Goal: Task Accomplishment & Management: Use online tool/utility

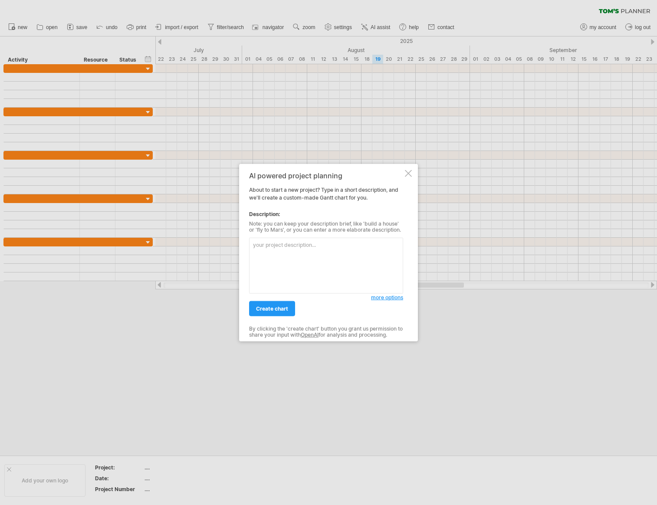
click at [411, 172] on div at bounding box center [408, 173] width 7 height 7
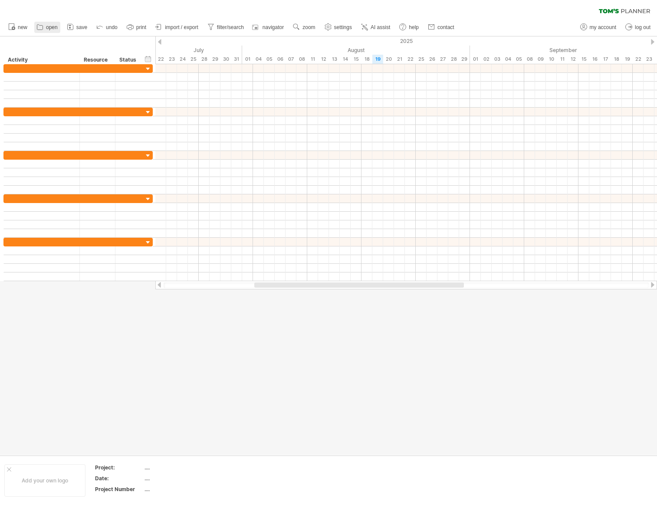
click at [45, 28] on link "open" at bounding box center [47, 27] width 26 height 11
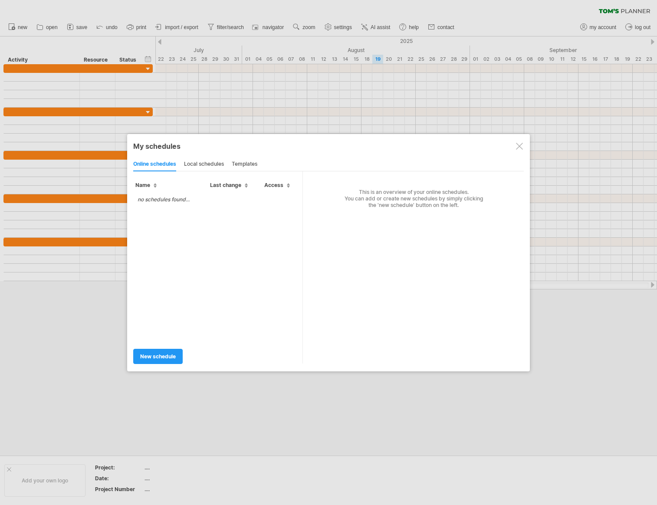
click at [203, 164] on div "local schedules" at bounding box center [204, 165] width 40 height 14
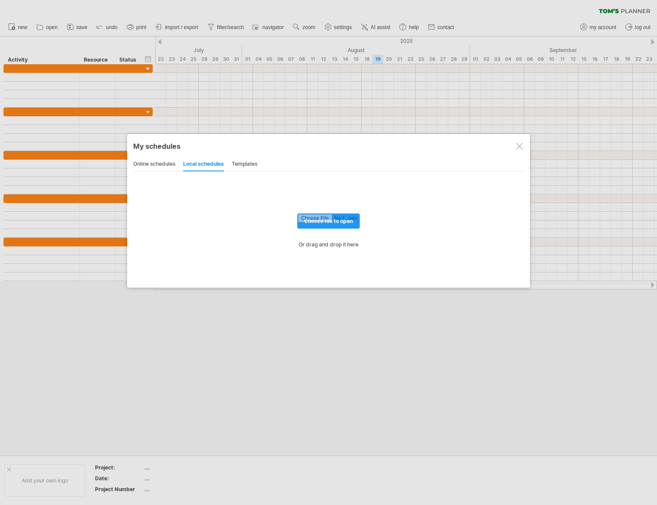
click at [243, 165] on div "templates" at bounding box center [245, 165] width 26 height 14
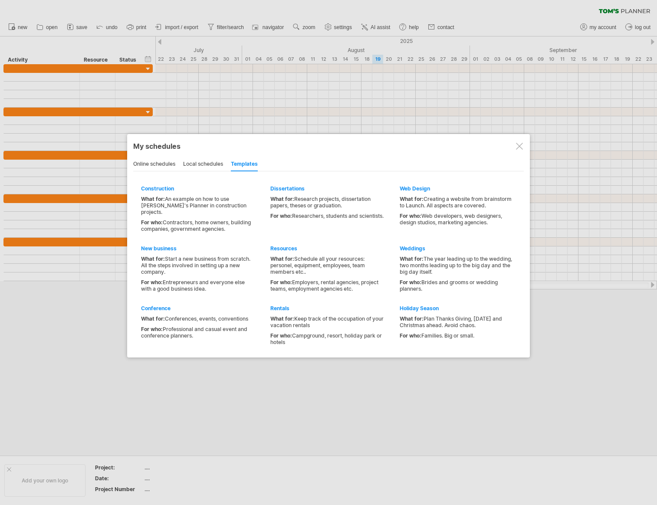
click at [212, 165] on div "local schedules" at bounding box center [203, 165] width 40 height 14
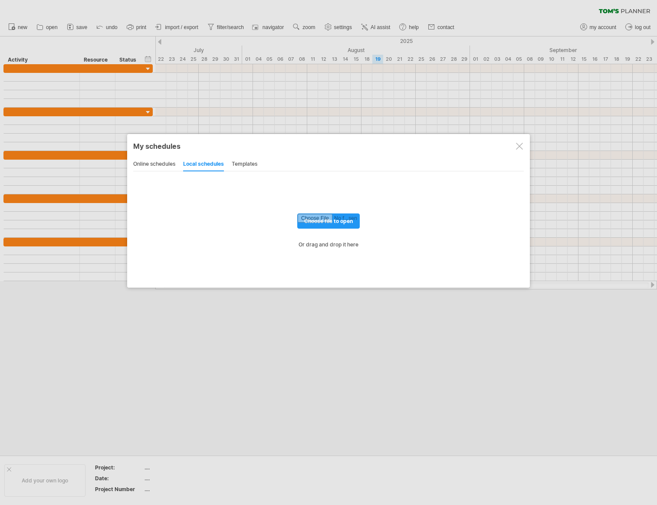
click at [168, 165] on div "online schedules" at bounding box center [154, 165] width 42 height 14
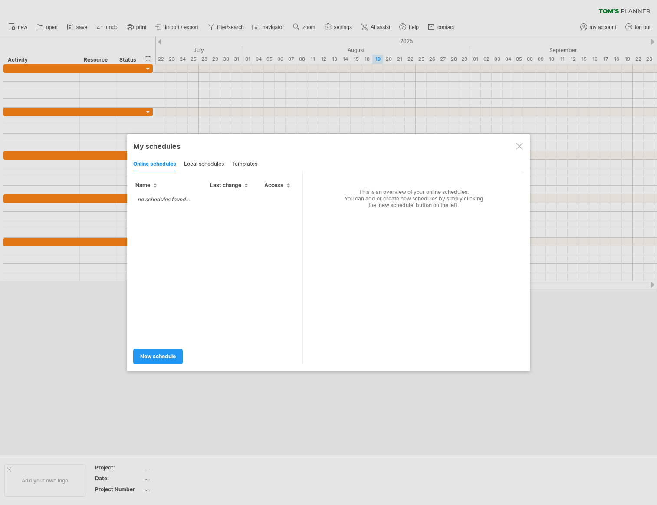
drag, startPoint x: 208, startPoint y: 165, endPoint x: 212, endPoint y: 166, distance: 4.4
click at [208, 165] on div "local schedules" at bounding box center [204, 165] width 40 height 14
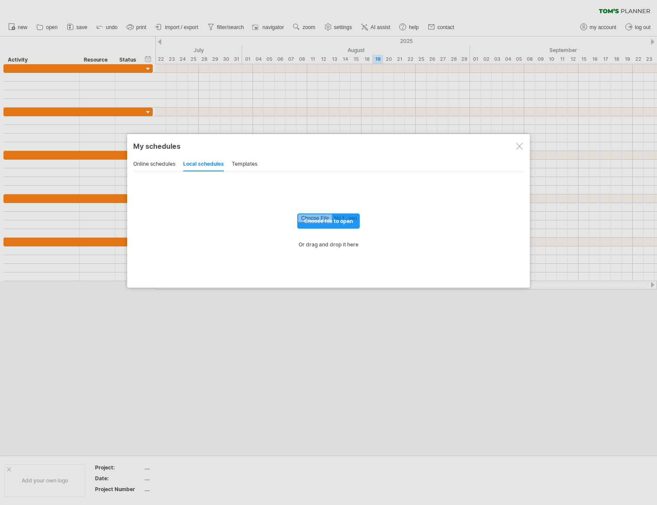
click at [251, 165] on div "templates" at bounding box center [245, 165] width 26 height 14
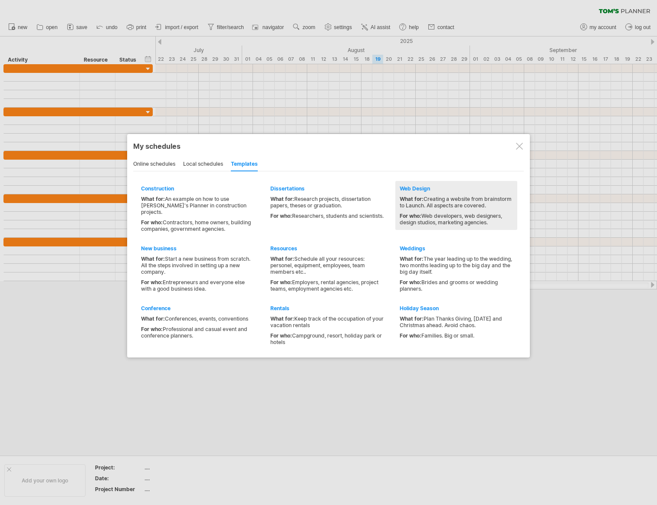
click at [434, 202] on div "What for: Creating a website from brainstorm to Launch. All aspects are covered." at bounding box center [456, 202] width 113 height 13
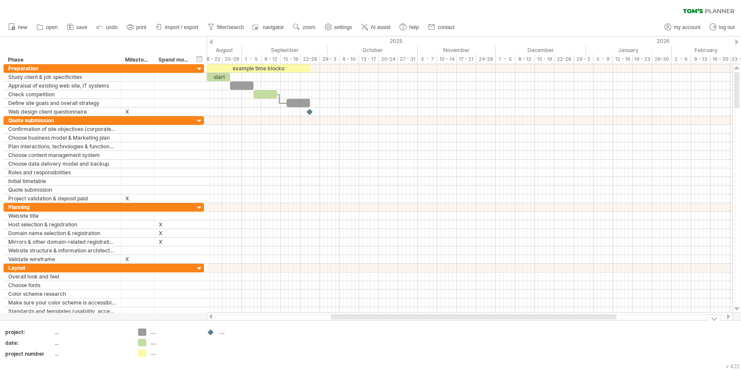
click at [307, 317] on div at bounding box center [470, 317] width 510 height 6
click at [311, 317] on div at bounding box center [470, 317] width 510 height 6
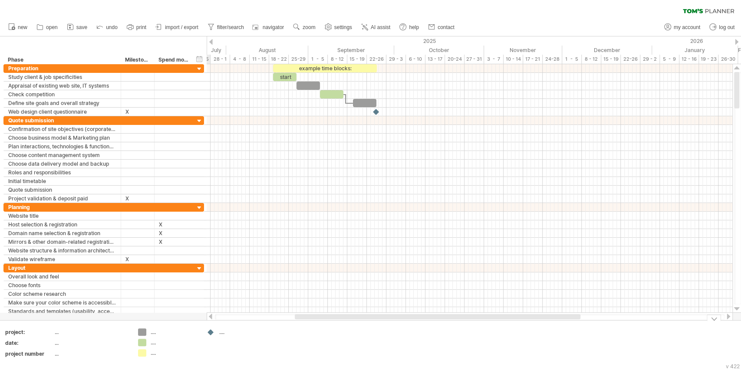
drag, startPoint x: 356, startPoint y: 317, endPoint x: 323, endPoint y: 315, distance: 32.6
click at [320, 321] on div "Trying to reach [DOMAIN_NAME] Connected again... 0% clear filter new *" at bounding box center [370, 185] width 741 height 370
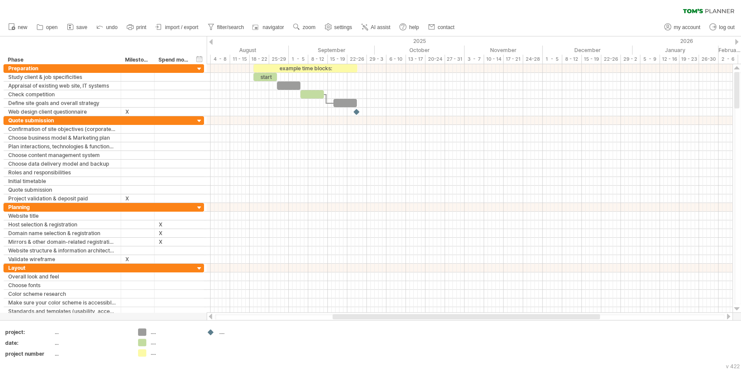
drag, startPoint x: 369, startPoint y: 317, endPoint x: 378, endPoint y: 315, distance: 9.2
click at [378, 315] on div at bounding box center [467, 316] width 268 height 5
click at [384, 318] on div at bounding box center [461, 316] width 268 height 5
click at [369, 24] on icon at bounding box center [364, 27] width 9 height 9
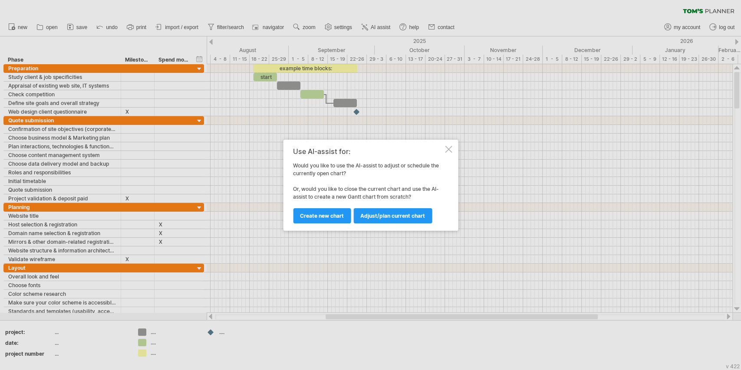
click at [448, 149] on div at bounding box center [448, 149] width 7 height 7
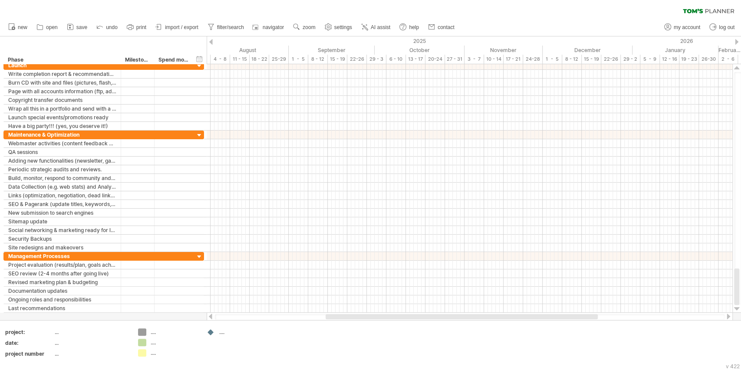
click at [122, 17] on div "clear filter reapply filter" at bounding box center [370, 9] width 741 height 18
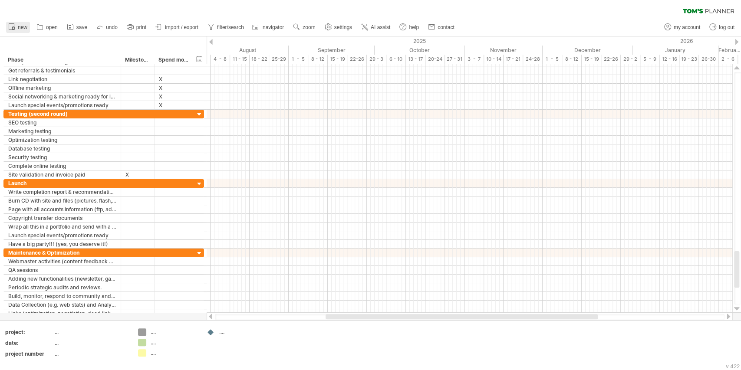
click at [15, 27] on icon at bounding box center [11, 26] width 9 height 9
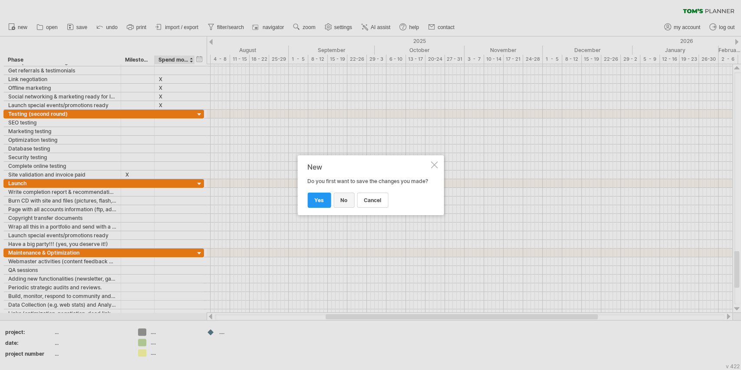
click at [343, 204] on span "no" at bounding box center [343, 200] width 7 height 7
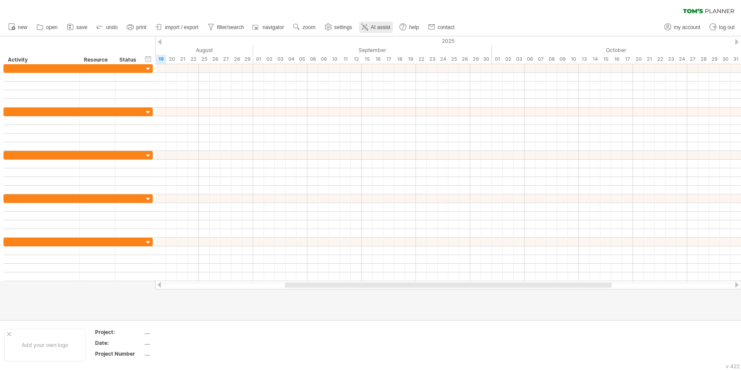
click at [370, 29] on link "AI assist" at bounding box center [376, 27] width 34 height 11
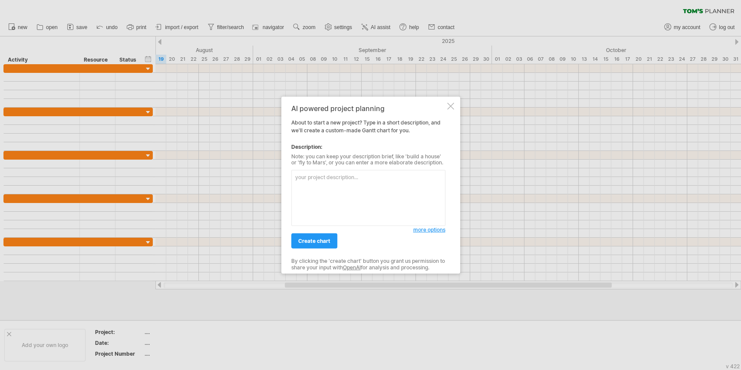
click at [453, 103] on div at bounding box center [450, 105] width 7 height 7
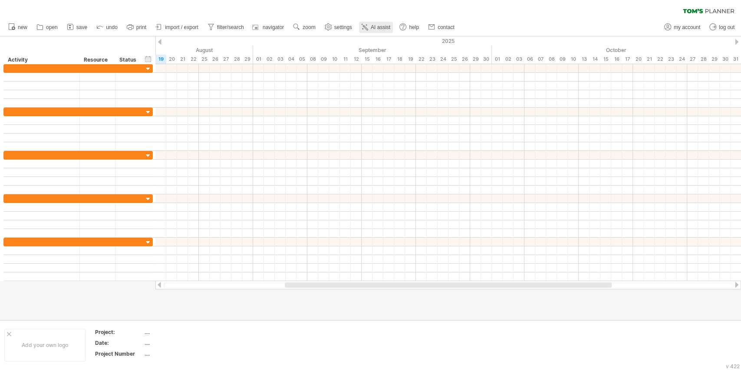
click at [375, 26] on span "AI assist" at bounding box center [381, 27] width 20 height 6
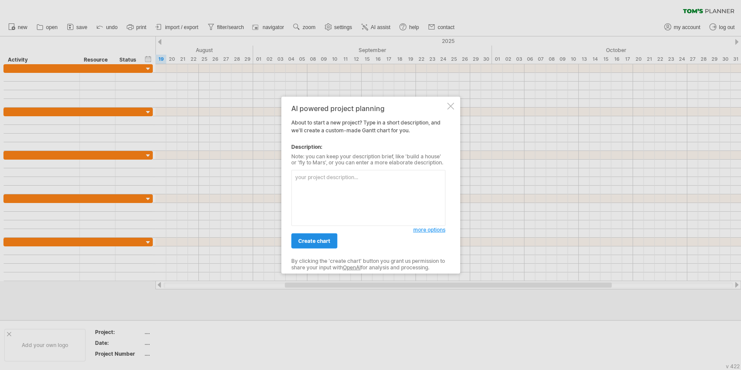
click at [330, 238] on link "create chart" at bounding box center [314, 241] width 46 height 15
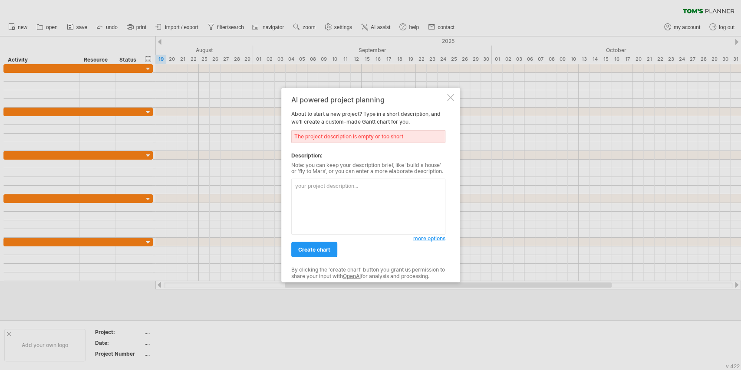
click at [426, 239] on span "more options" at bounding box center [429, 238] width 32 height 7
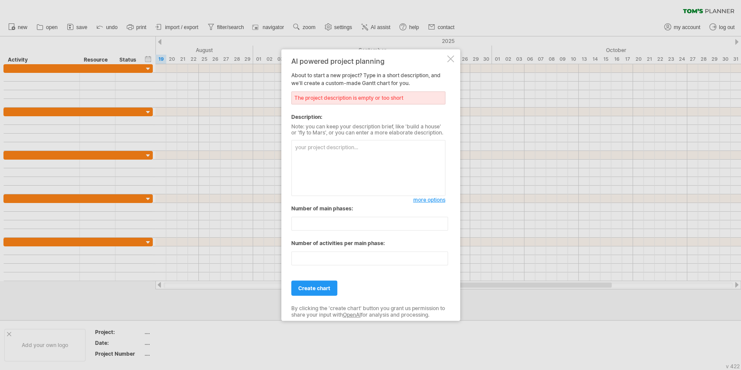
click at [449, 57] on div at bounding box center [450, 58] width 7 height 7
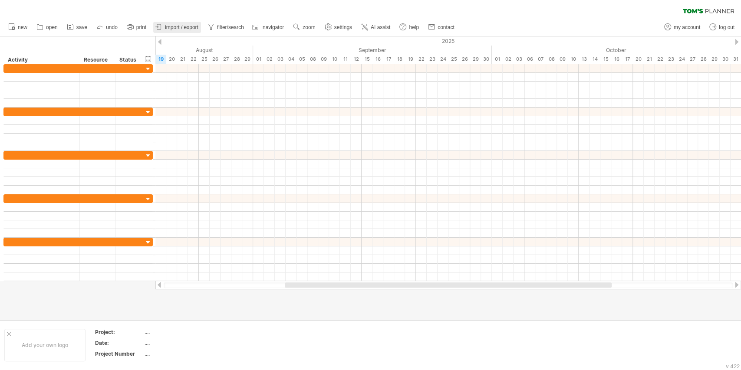
click at [190, 27] on span "import / export" at bounding box center [181, 27] width 33 height 6
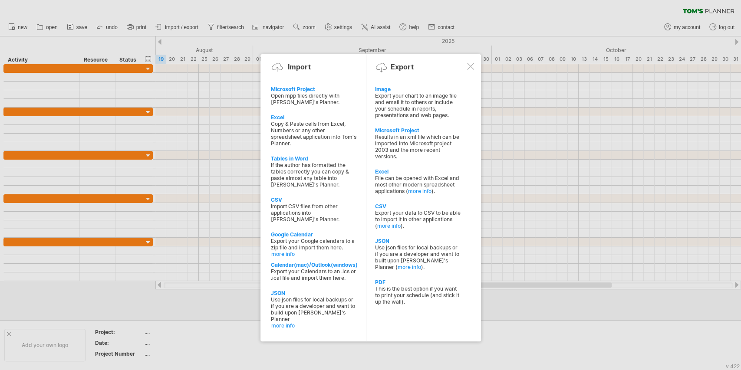
click at [468, 66] on div at bounding box center [470, 66] width 7 height 7
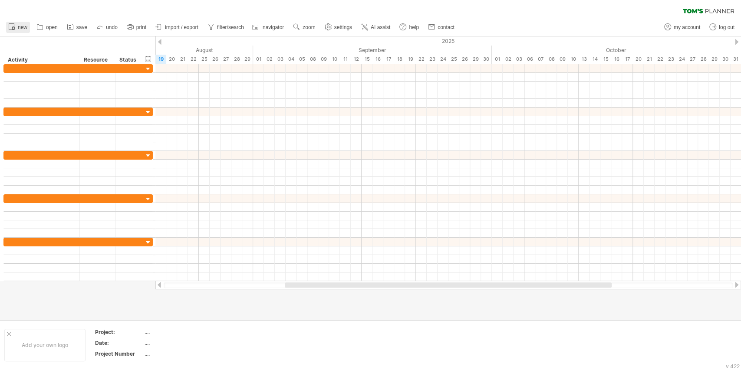
click at [17, 30] on link "new" at bounding box center [18, 27] width 24 height 11
click at [341, 26] on span "settings" at bounding box center [343, 27] width 18 height 6
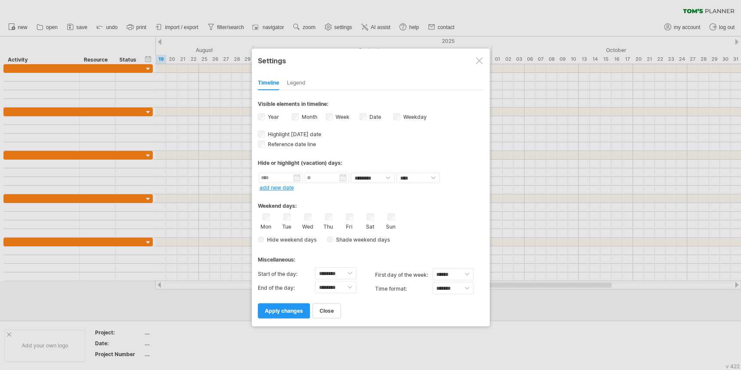
click at [479, 61] on div at bounding box center [479, 60] width 7 height 7
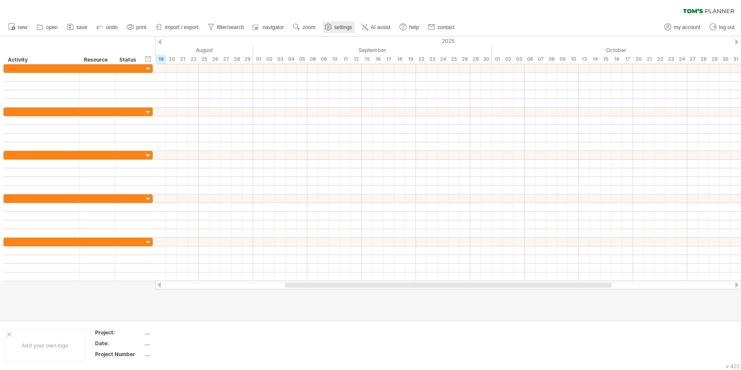
click at [340, 26] on span "settings" at bounding box center [343, 27] width 18 height 6
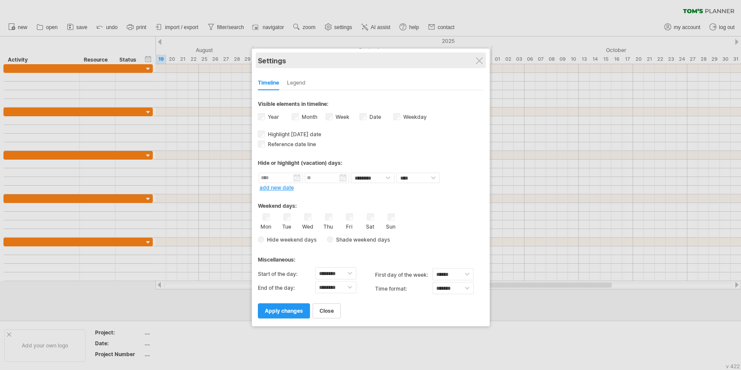
click at [483, 56] on div "Settings" at bounding box center [371, 61] width 226 height 16
click at [383, 26] on div at bounding box center [370, 185] width 741 height 370
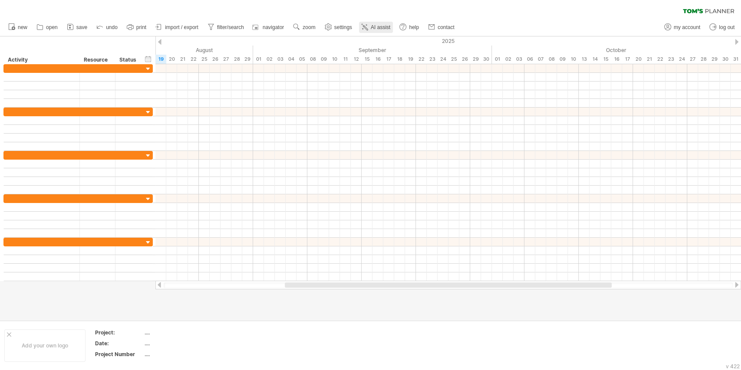
click at [379, 26] on span "AI assist" at bounding box center [381, 27] width 20 height 6
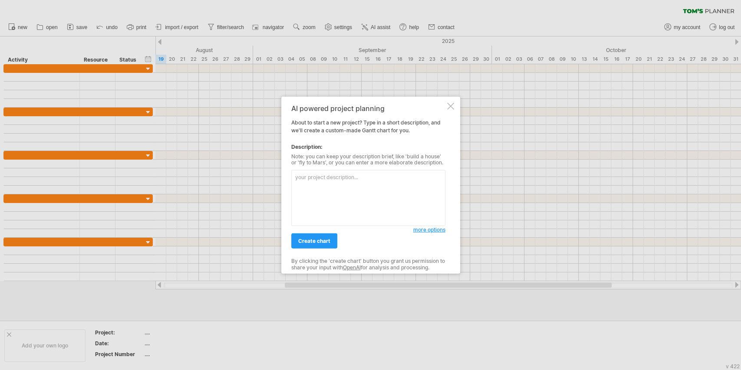
click at [422, 231] on span "more options" at bounding box center [429, 230] width 32 height 7
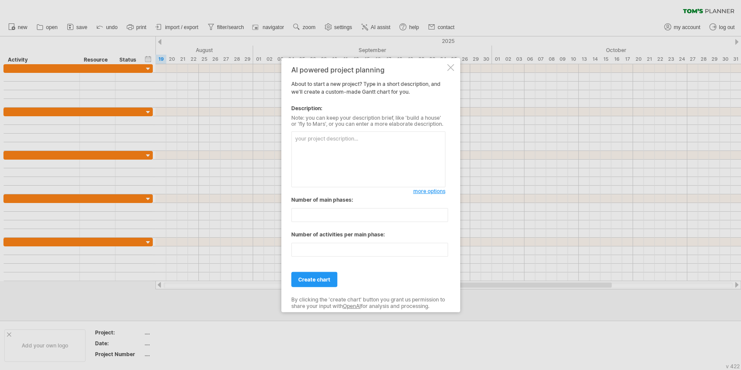
click at [427, 193] on span "more options" at bounding box center [429, 191] width 32 height 7
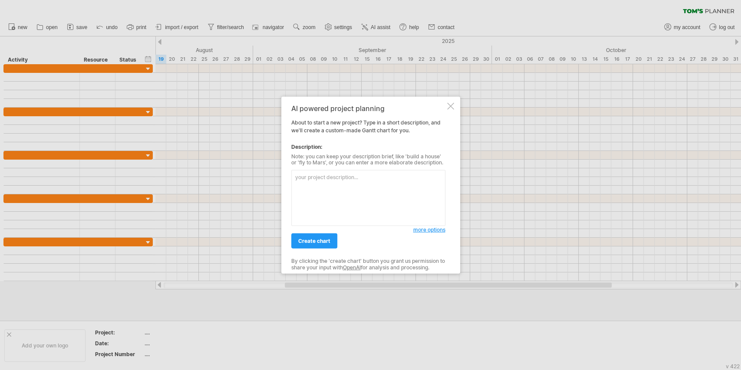
click at [450, 103] on div at bounding box center [450, 105] width 7 height 7
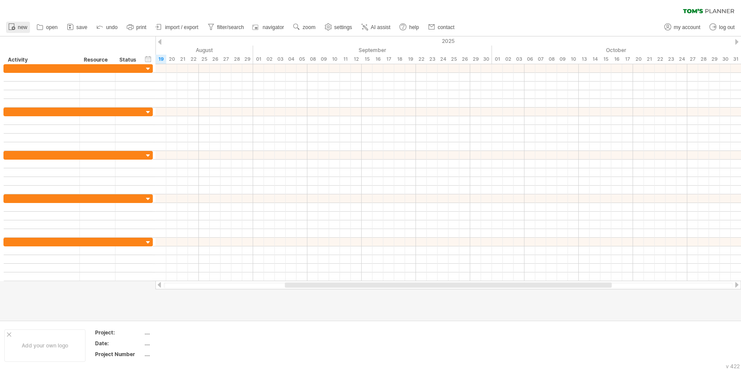
click at [23, 30] on span "new" at bounding box center [23, 27] width 10 height 6
click at [51, 28] on span "open" at bounding box center [52, 27] width 12 height 6
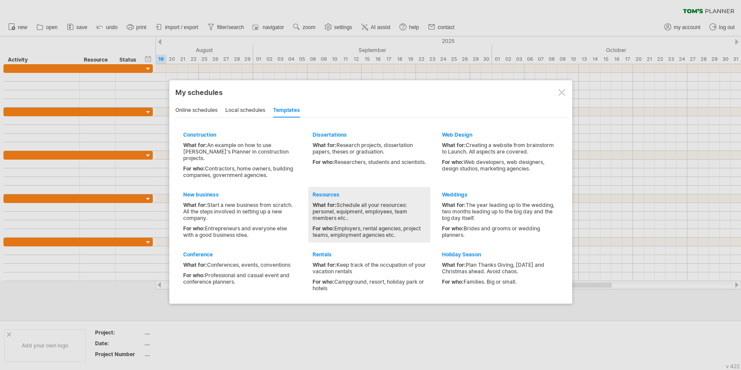
click at [330, 202] on span "What for:" at bounding box center [325, 205] width 24 height 7
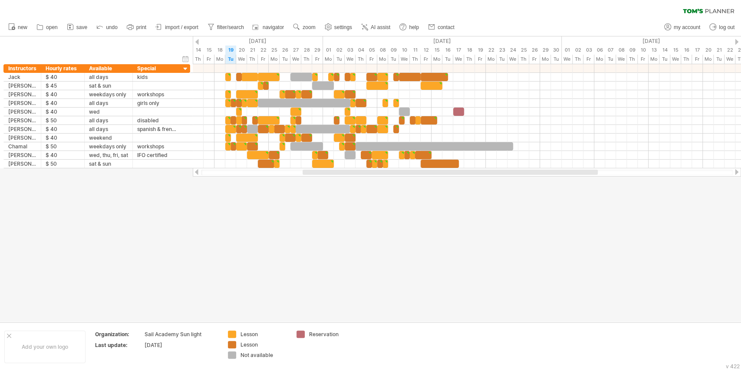
drag, startPoint x: 414, startPoint y: 173, endPoint x: 395, endPoint y: 178, distance: 20.2
click at [400, 175] on div at bounding box center [467, 173] width 532 height 6
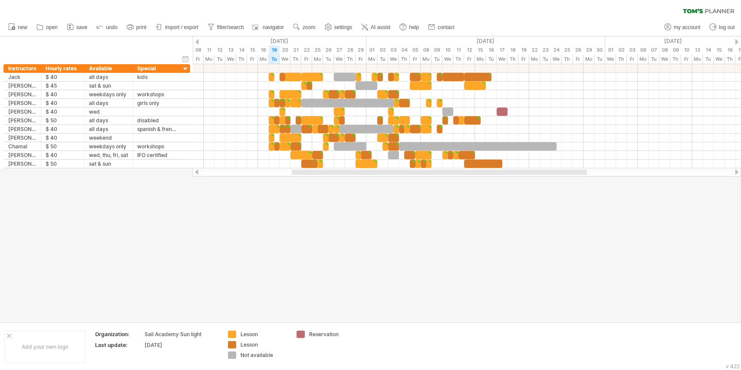
drag, startPoint x: 547, startPoint y: 170, endPoint x: 524, endPoint y: 175, distance: 23.0
click at [524, 175] on div at bounding box center [439, 172] width 295 height 5
click at [16, 28] on link "new" at bounding box center [18, 27] width 24 height 11
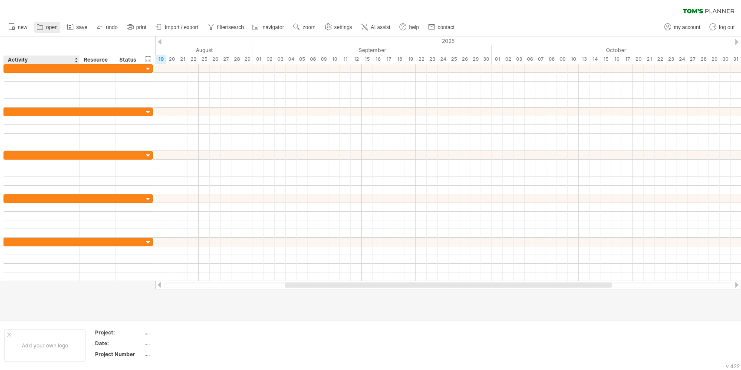
click at [54, 29] on span "open" at bounding box center [52, 27] width 12 height 6
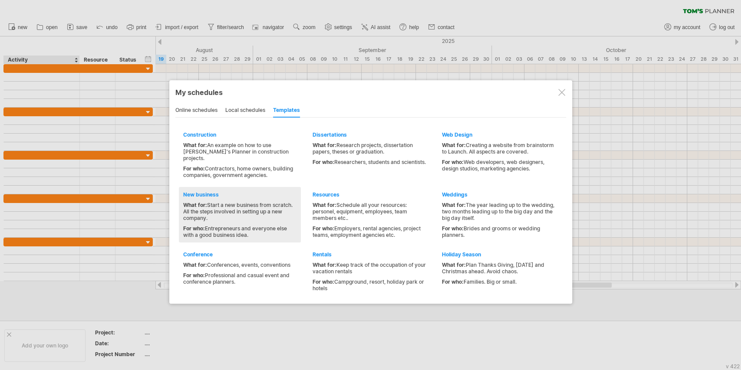
click at [229, 202] on div "What for: Start a new business from scratch. All the steps involved in setting …" at bounding box center [239, 212] width 113 height 20
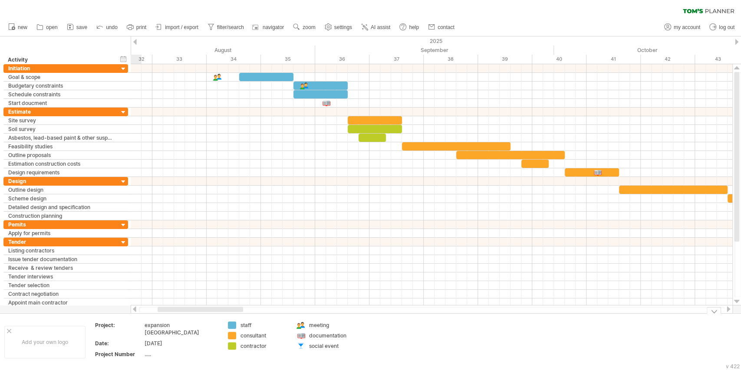
drag, startPoint x: 233, startPoint y: 309, endPoint x: 221, endPoint y: 314, distance: 12.7
click at [221, 314] on div "Trying to reach [DOMAIN_NAME] Connected again... 0% clear filter new" at bounding box center [370, 185] width 741 height 370
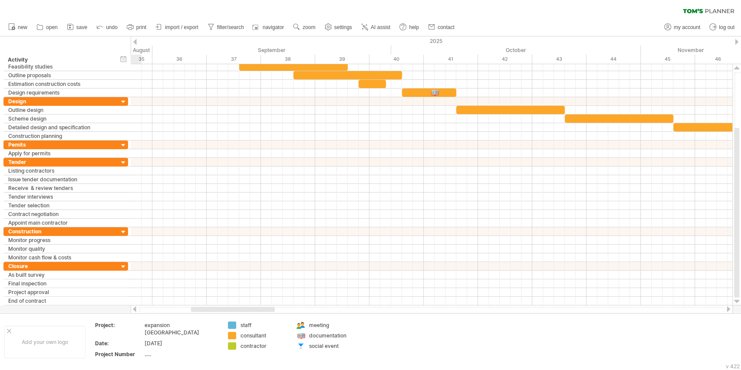
drag, startPoint x: 241, startPoint y: 311, endPoint x: 262, endPoint y: 313, distance: 21.4
click at [262, 313] on div at bounding box center [432, 309] width 602 height 9
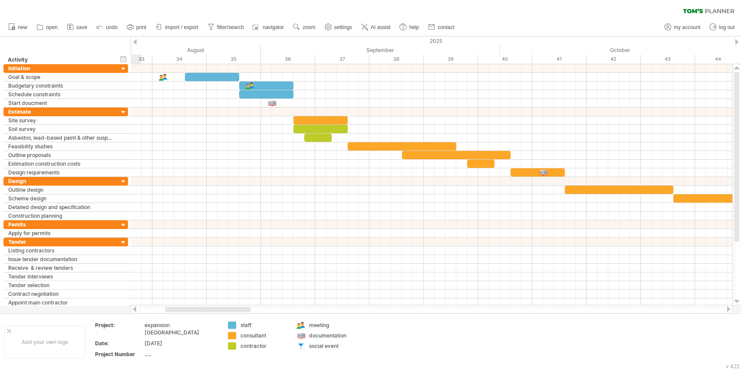
drag, startPoint x: 238, startPoint y: 309, endPoint x: 223, endPoint y: 311, distance: 14.9
click at [223, 311] on div at bounding box center [208, 309] width 86 height 5
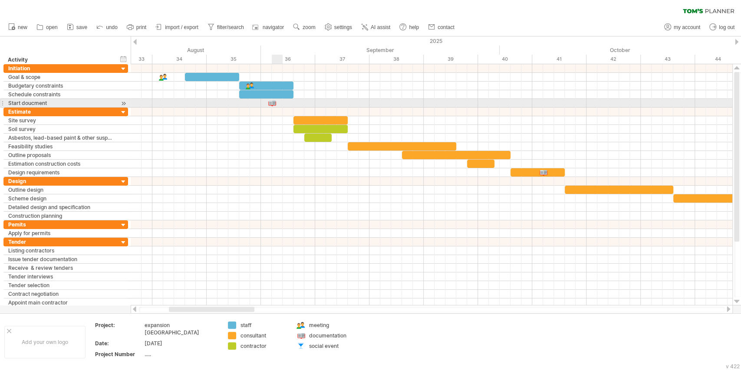
click at [273, 103] on div at bounding box center [272, 103] width 9 height 8
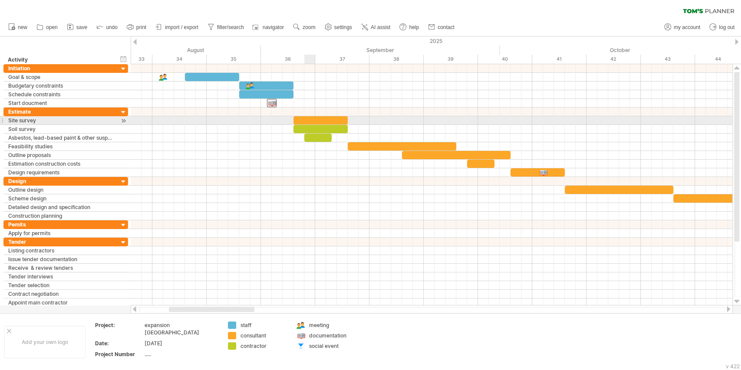
click at [308, 118] on div at bounding box center [321, 120] width 54 height 8
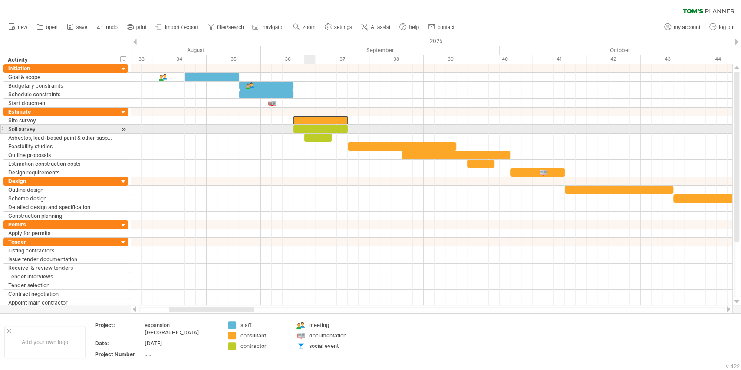
click at [312, 127] on div at bounding box center [321, 129] width 54 height 8
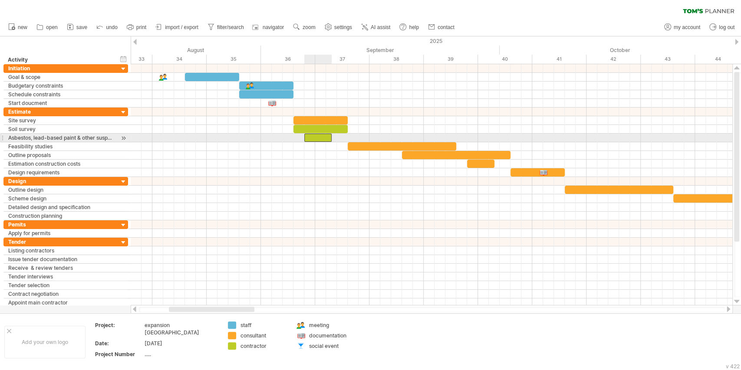
click at [317, 136] on div at bounding box center [317, 138] width 27 height 8
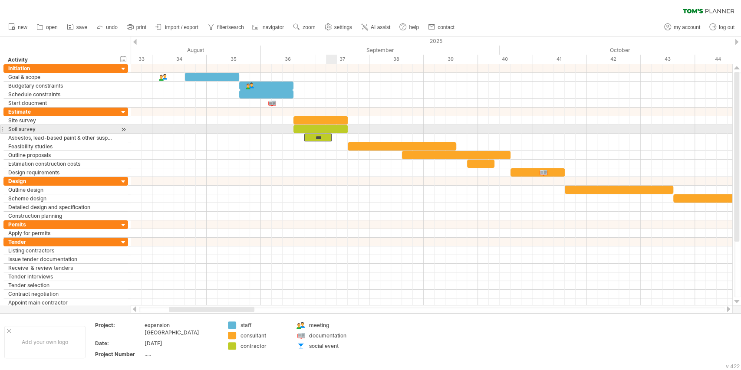
click at [331, 129] on div at bounding box center [321, 129] width 54 height 8
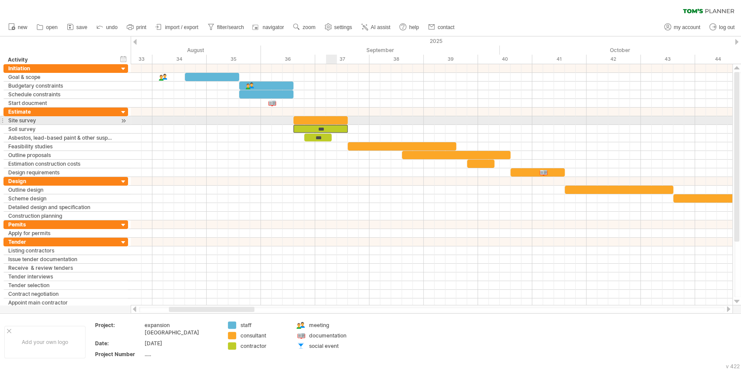
click at [332, 121] on div at bounding box center [321, 120] width 54 height 8
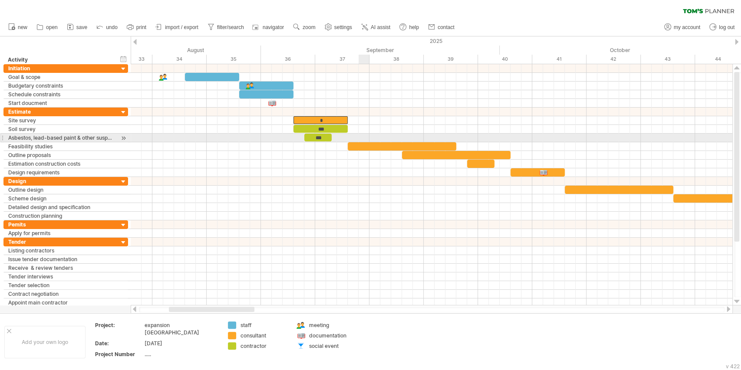
click at [368, 145] on div at bounding box center [402, 146] width 109 height 8
click at [328, 136] on div "***" at bounding box center [317, 138] width 27 height 8
click at [326, 138] on div "***" at bounding box center [317, 138] width 27 height 8
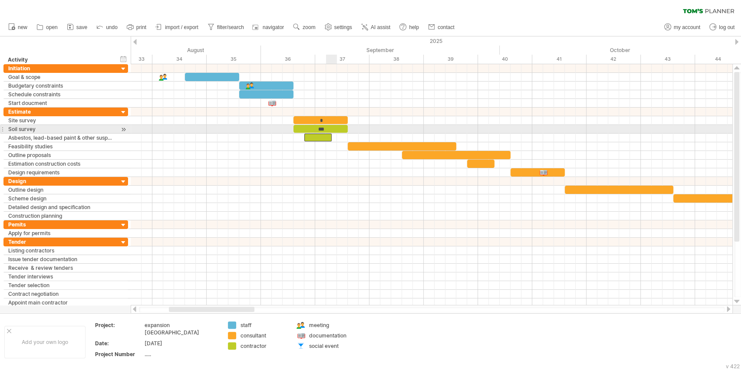
click at [326, 129] on div "***" at bounding box center [321, 129] width 54 height 8
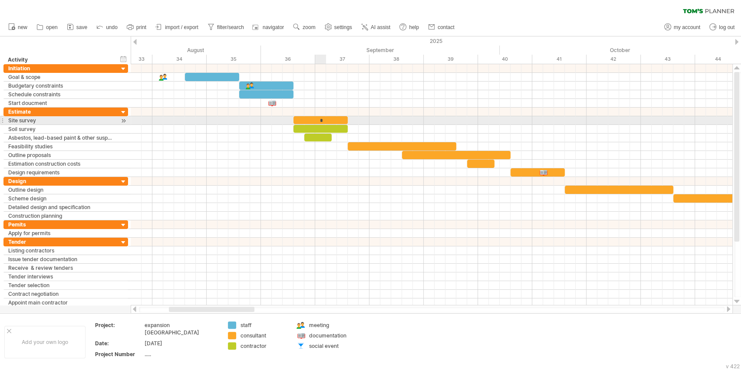
click at [323, 119] on div "*" at bounding box center [321, 120] width 54 height 8
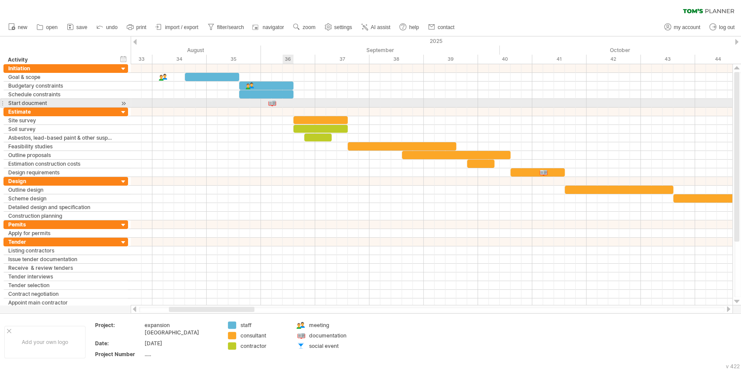
click at [286, 102] on div at bounding box center [432, 103] width 602 height 9
drag, startPoint x: 320, startPoint y: 103, endPoint x: 377, endPoint y: 105, distance: 57.3
click at [377, 105] on div at bounding box center [432, 103] width 602 height 9
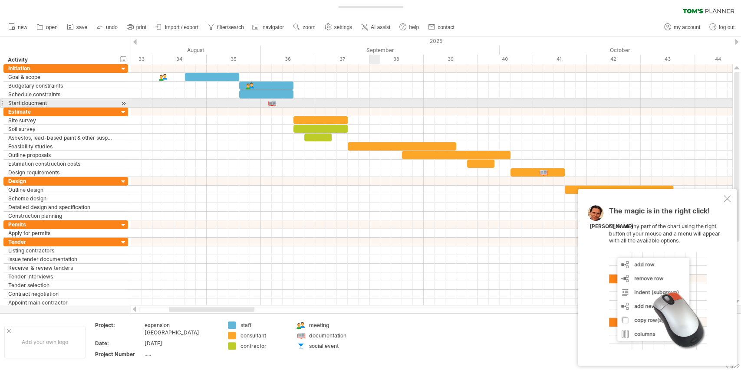
click at [373, 103] on div at bounding box center [432, 103] width 602 height 9
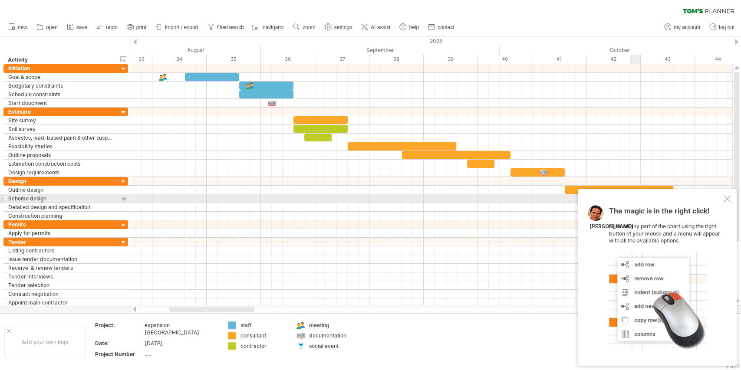
click at [657, 198] on div at bounding box center [727, 198] width 7 height 7
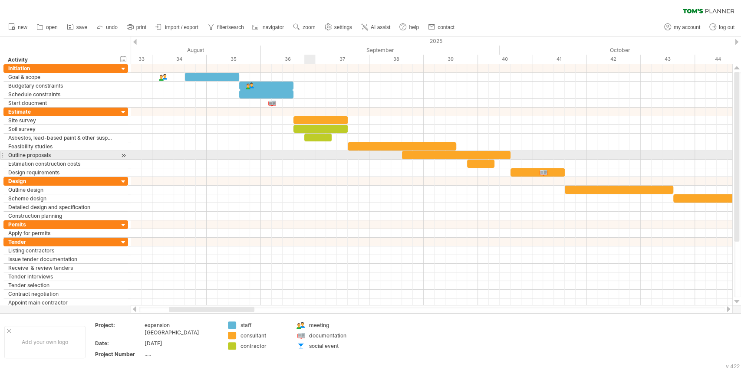
click at [311, 160] on div at bounding box center [432, 164] width 602 height 9
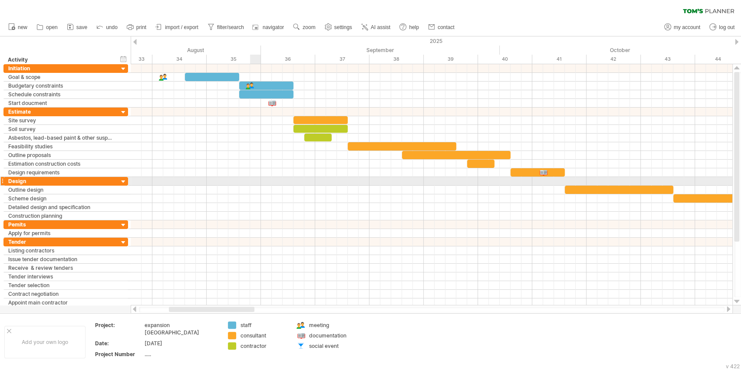
drag, startPoint x: 258, startPoint y: 185, endPoint x: 255, endPoint y: 180, distance: 5.4
click at [258, 186] on div at bounding box center [432, 190] width 602 height 9
